Goal: Task Accomplishment & Management: Manage account settings

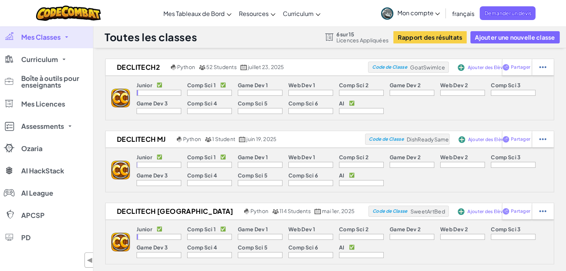
scroll to position [65, 0]
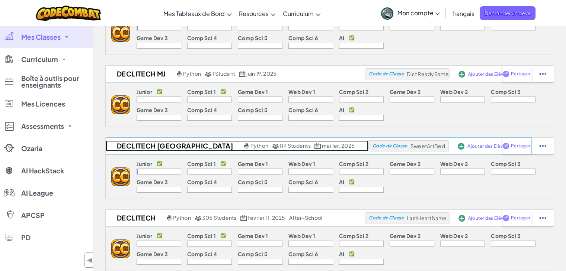
click at [142, 146] on h2 "DecliTech [GEOGRAPHIC_DATA]" at bounding box center [174, 146] width 136 height 11
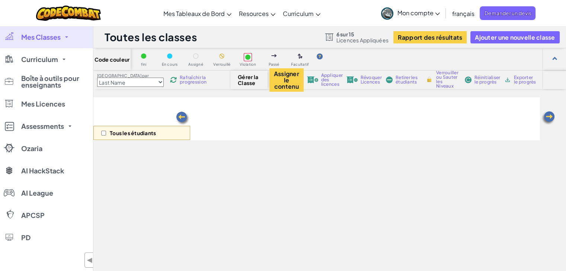
select select "560f1a9f22961295f9427742"
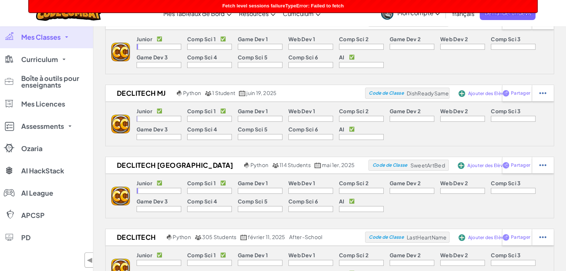
scroll to position [174, 0]
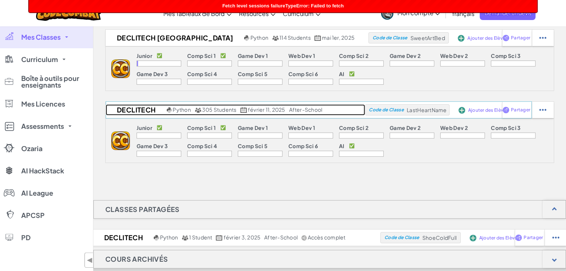
click at [131, 108] on h2 "DecliTech" at bounding box center [135, 110] width 59 height 11
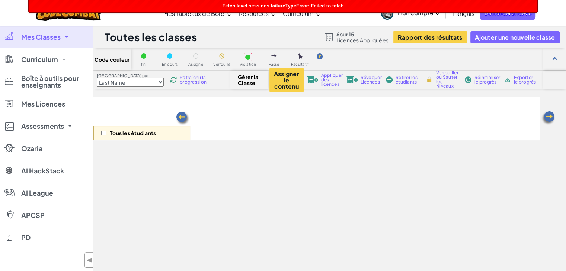
select select "560f1a9f22961295f9427742"
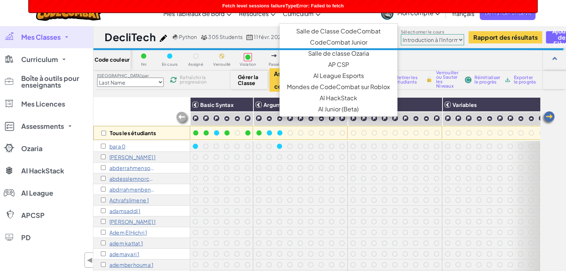
scroll to position [430, 0]
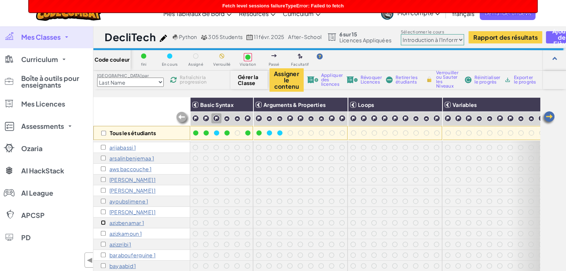
click at [103, 224] on input "checkbox" at bounding box center [103, 223] width 5 height 5
click at [103, 222] on input "checkbox" at bounding box center [103, 223] width 5 height 5
click at [104, 222] on input "checkbox" at bounding box center [103, 223] width 5 height 5
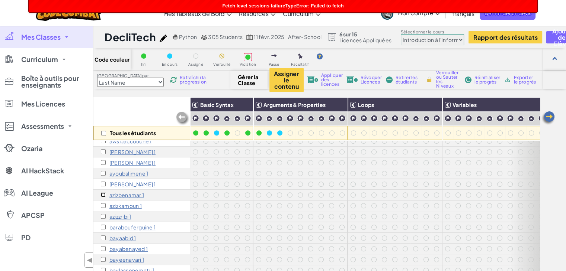
scroll to position [458, 0]
click at [102, 195] on input "checkbox" at bounding box center [103, 195] width 5 height 5
click at [325, 84] on span "Appliquer des licences" at bounding box center [332, 79] width 22 height 13
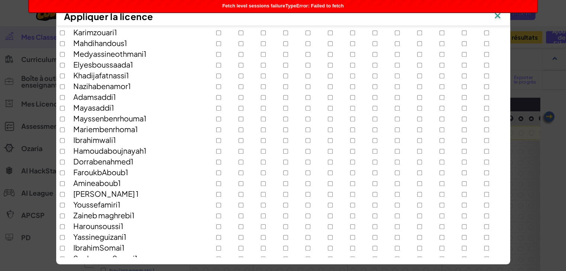
scroll to position [3182, 0]
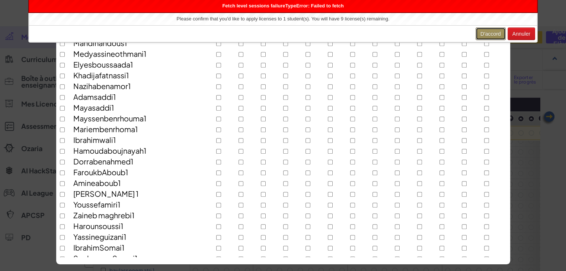
click at [489, 36] on button "D'accord" at bounding box center [490, 34] width 30 height 13
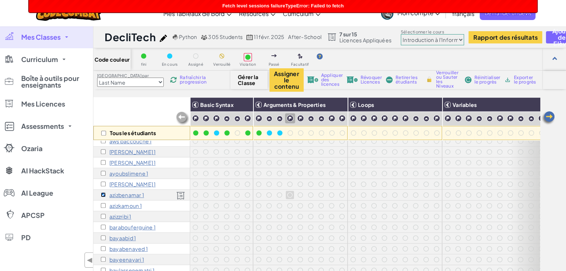
click at [104, 193] on input "checkbox" at bounding box center [103, 195] width 5 height 5
checkbox input "false"
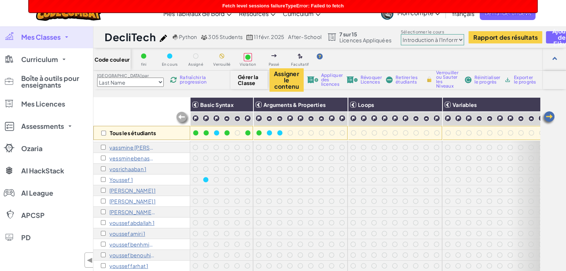
scroll to position [0, 0]
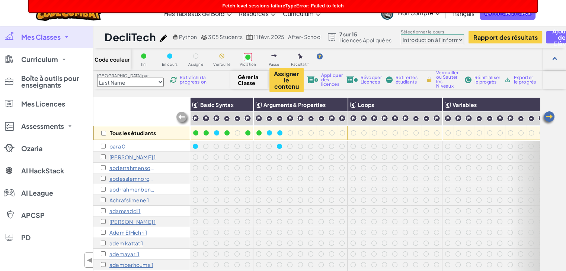
click at [423, 16] on link "Mon compte" at bounding box center [410, 12] width 66 height 23
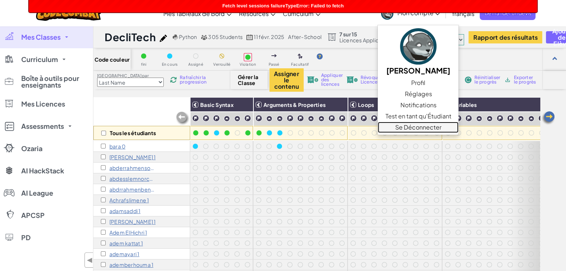
click at [408, 124] on link "Se Déconnecter" at bounding box center [417, 127] width 81 height 11
